Goal: Transaction & Acquisition: Purchase product/service

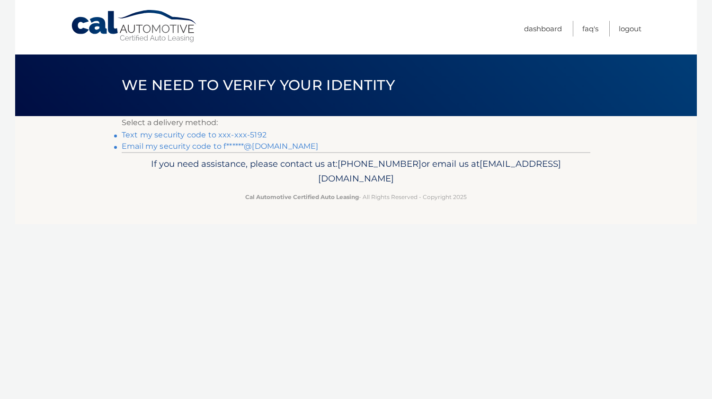
click at [167, 135] on link "Text my security code to xxx-xxx-5192" at bounding box center [194, 134] width 145 height 9
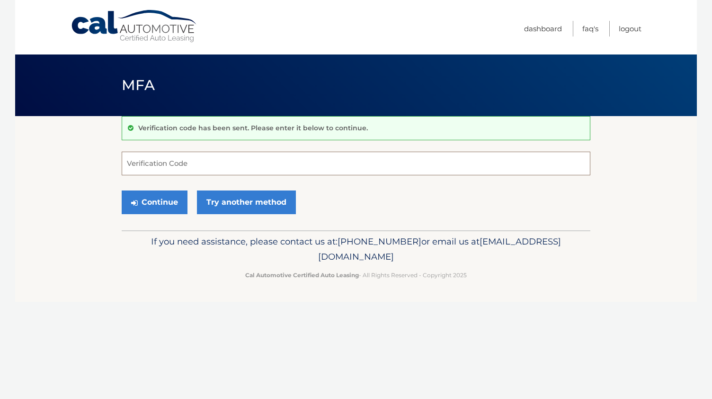
click at [167, 166] on input "Verification Code" at bounding box center [356, 164] width 469 height 24
type input "375567"
click at [153, 197] on button "Continue" at bounding box center [155, 202] width 66 height 24
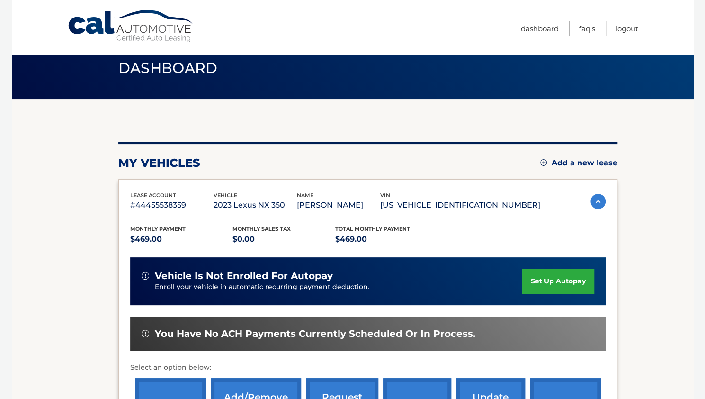
scroll to position [142, 0]
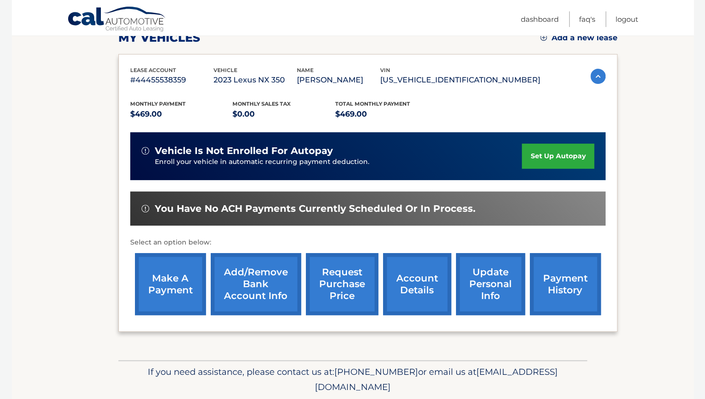
click at [162, 282] on link "make a payment" at bounding box center [170, 284] width 71 height 62
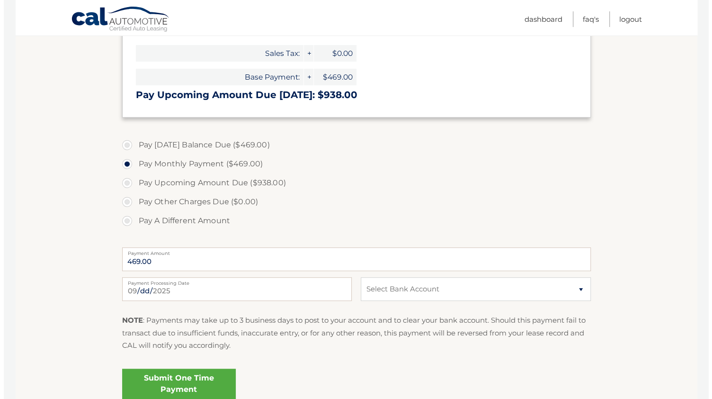
scroll to position [237, 0]
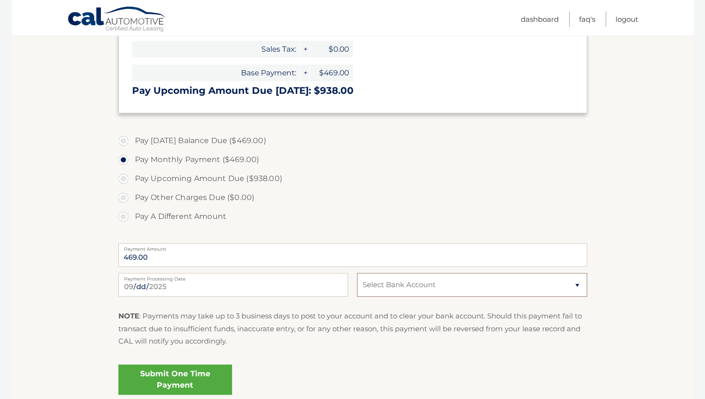
click at [474, 287] on select "Select Bank Account Checking LEAD BANK *****2036 Checking WELLS FARGO BANK ****…" at bounding box center [472, 285] width 230 height 24
select select "MzY4YzI5YTAtN2U3YS00ZGU2LTllYjAtNDY3NmMwOTMwYWI1"
click at [357, 273] on select "Select Bank Account Checking LEAD BANK *****2036 Checking WELLS FARGO BANK ****…" at bounding box center [472, 285] width 230 height 24
click at [177, 377] on link "Submit One Time Payment" at bounding box center [175, 379] width 114 height 30
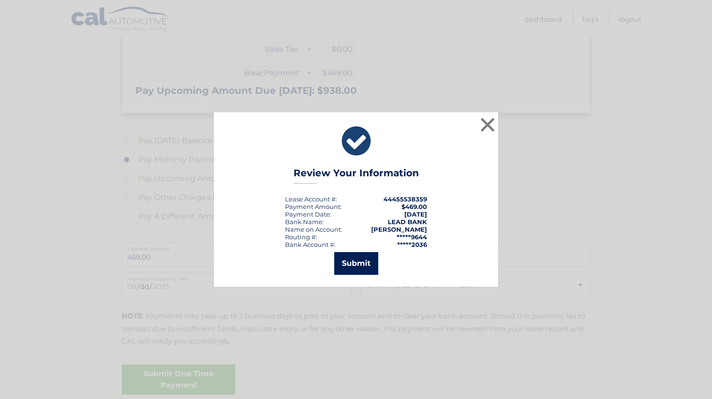
click at [353, 264] on button "Submit" at bounding box center [356, 263] width 44 height 23
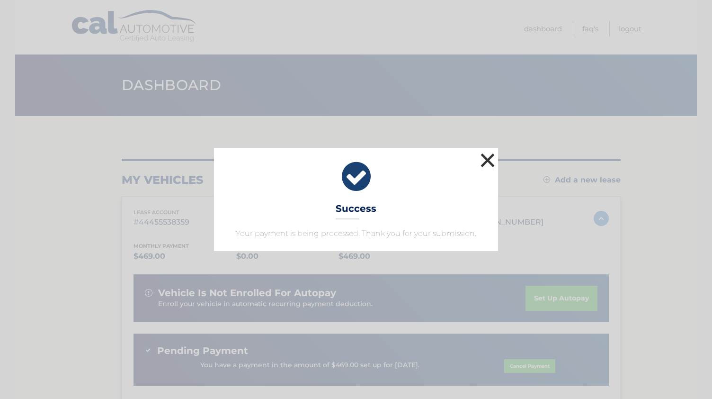
click at [490, 153] on button "×" at bounding box center [487, 160] width 19 height 19
